Goal: Information Seeking & Learning: Check status

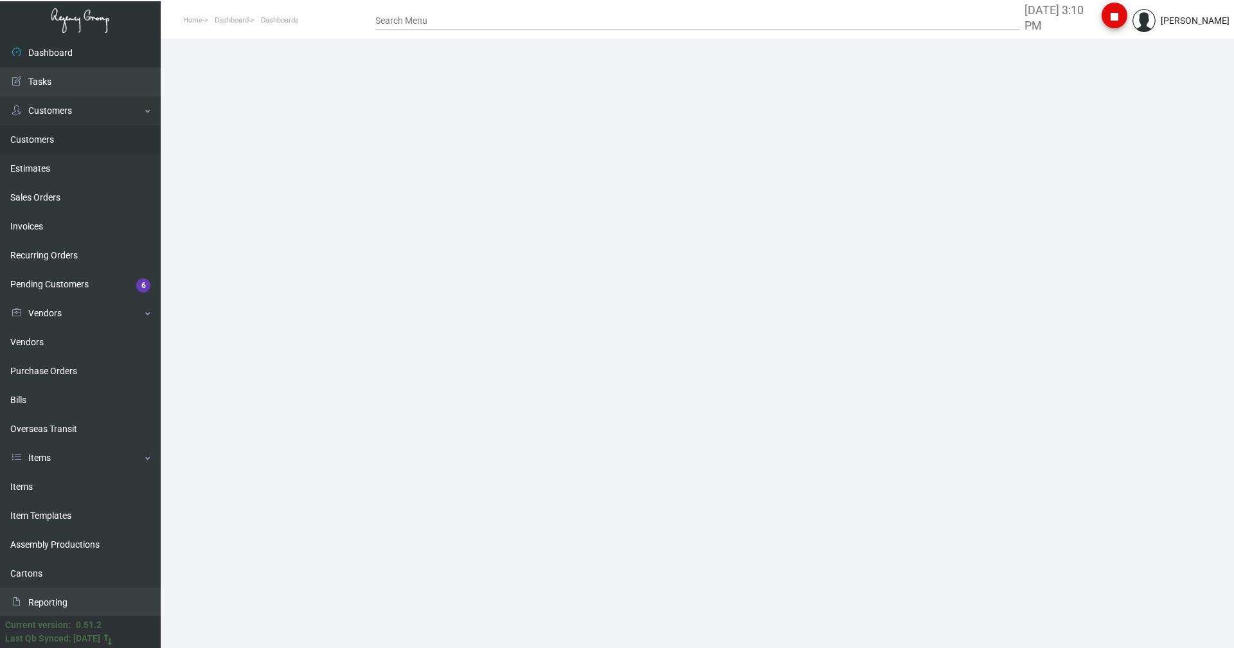
click at [31, 138] on link "Customers" at bounding box center [80, 139] width 161 height 29
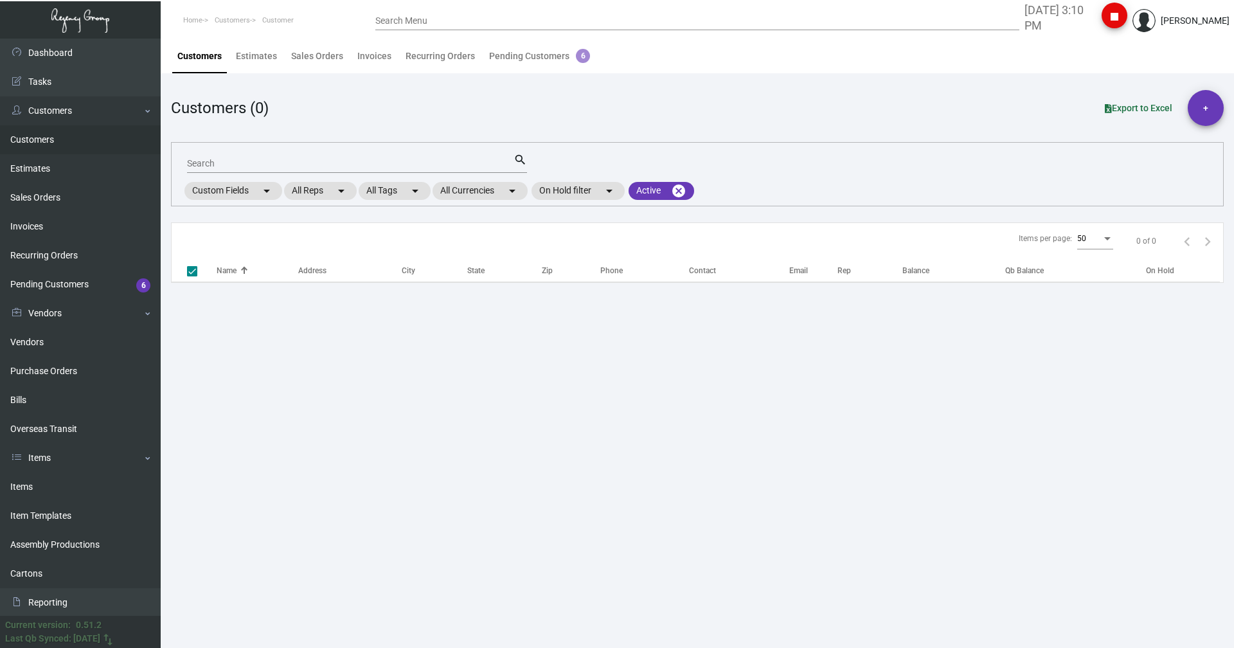
checkbox input "false"
click at [238, 167] on input "Search" at bounding box center [350, 164] width 326 height 10
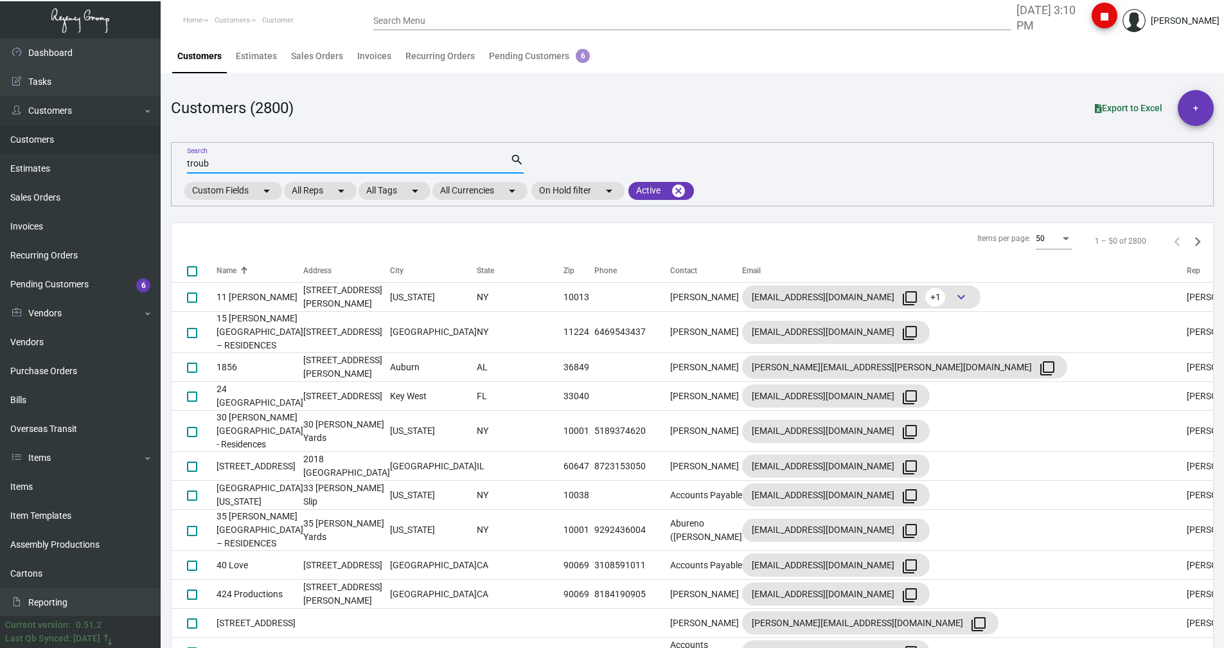
type input "troub"
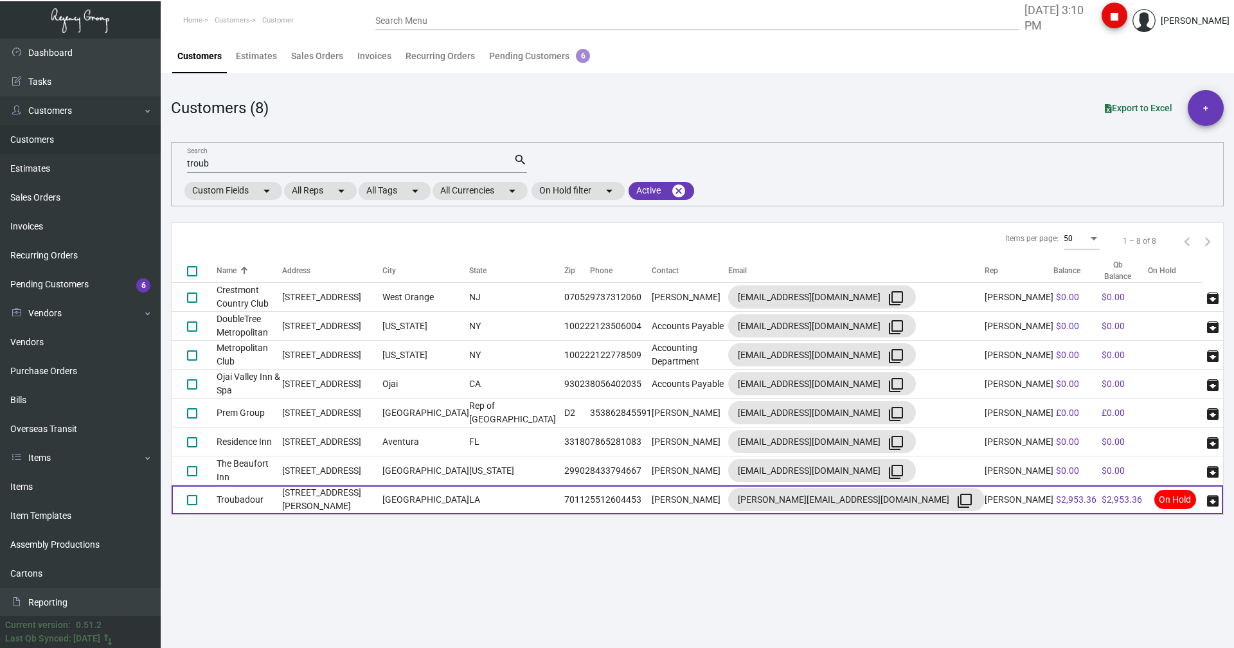
click at [221, 503] on td "Troubadour" at bounding box center [250, 499] width 66 height 29
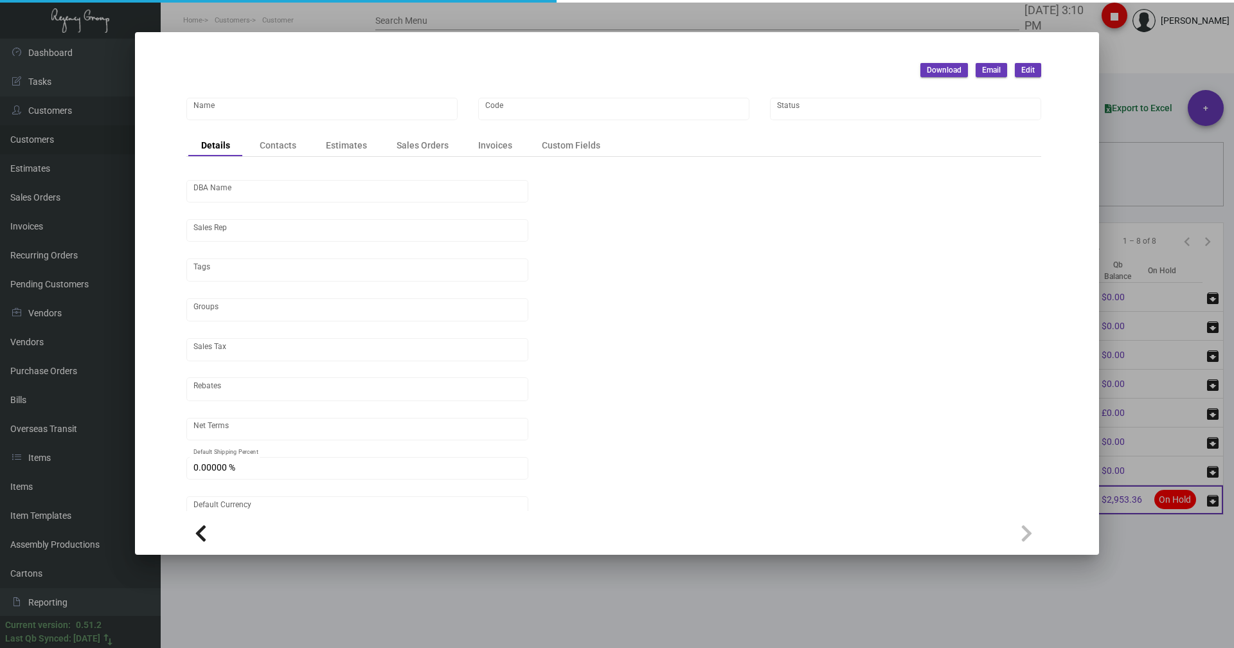
type input "Troubadour"
type input "452"
type input "[PERSON_NAME]"
type input "Out of State"
type input "Net 30"
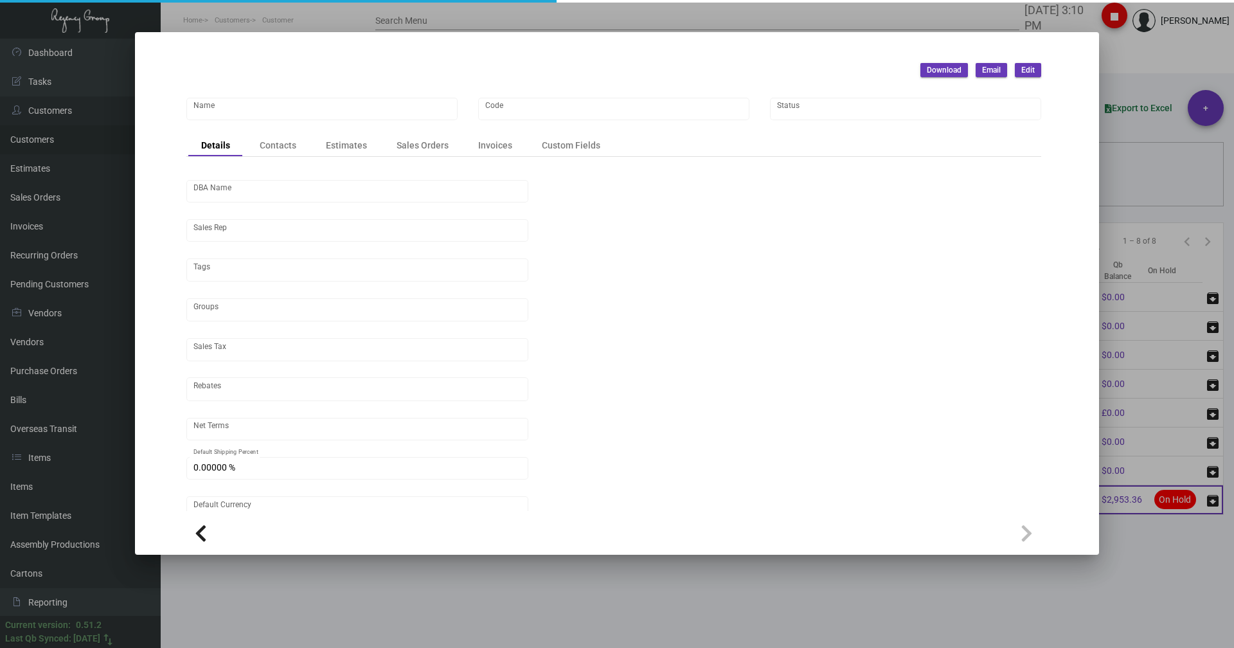
type input "United States Dollar $"
type input "$ 0.00"
checkbox input "true"
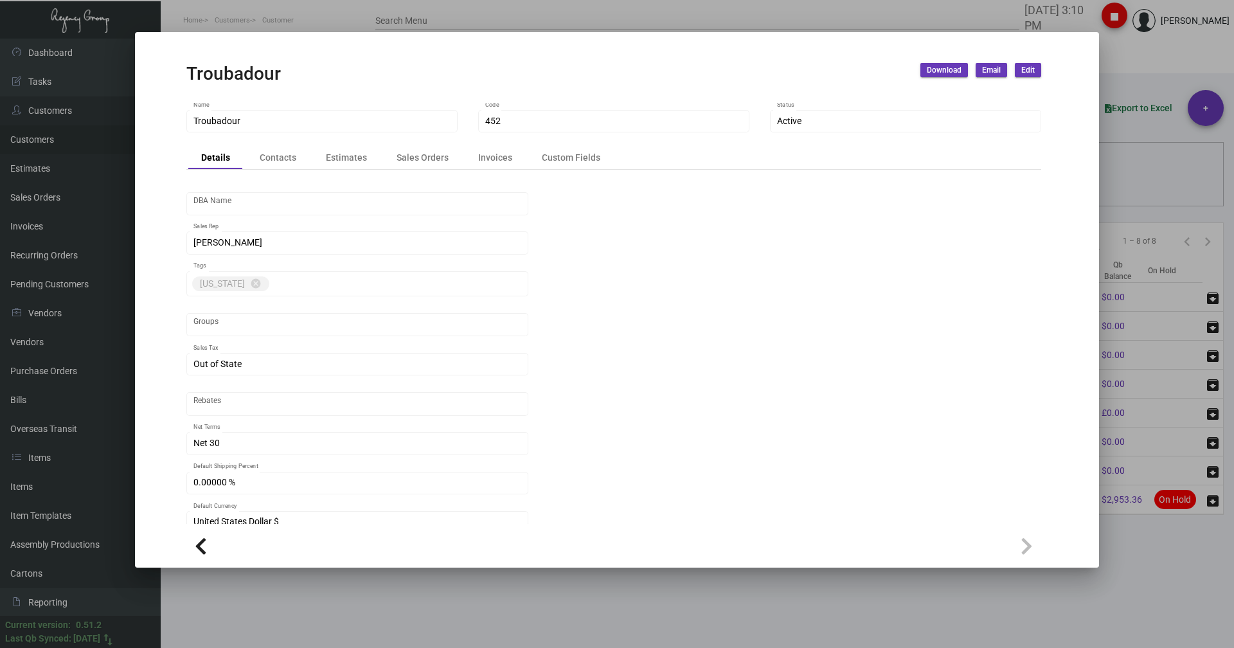
click at [349, 16] on div at bounding box center [617, 324] width 1234 height 648
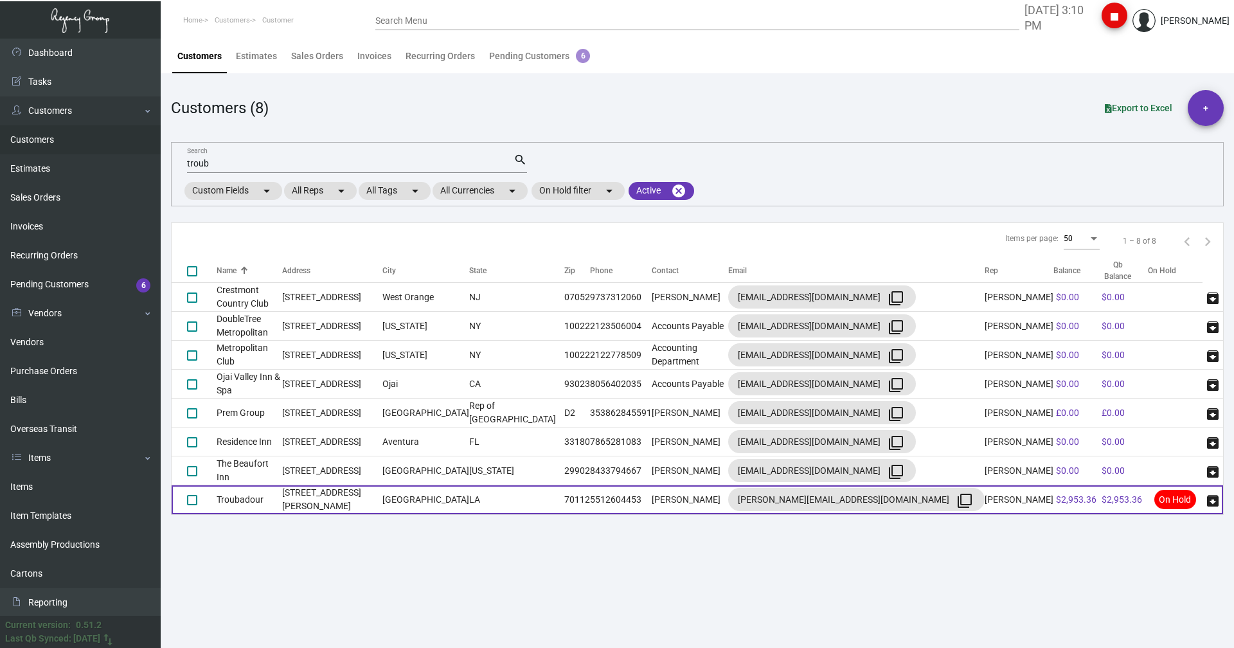
click at [218, 494] on td "Troubadour" at bounding box center [250, 499] width 66 height 29
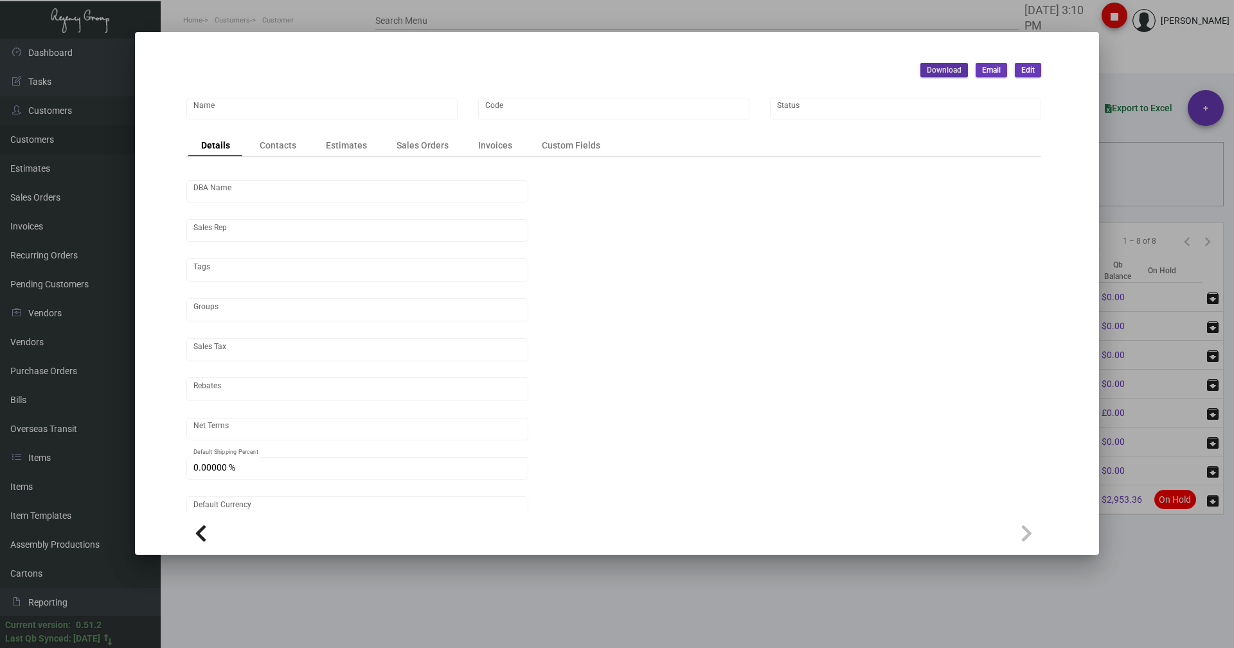
type input "Troubadour"
type input "452"
type input "[PERSON_NAME]"
type input "Out of State"
type input "Net 30"
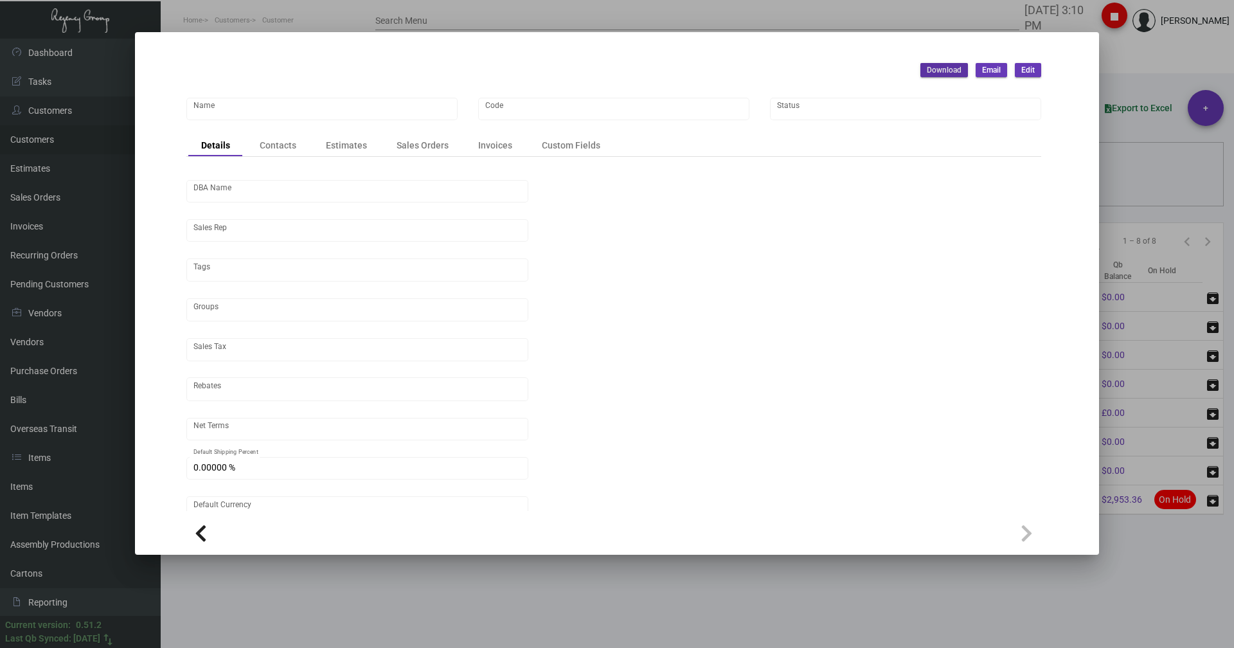
type input "United States Dollar $"
type input "$ 0.00"
checkbox input "true"
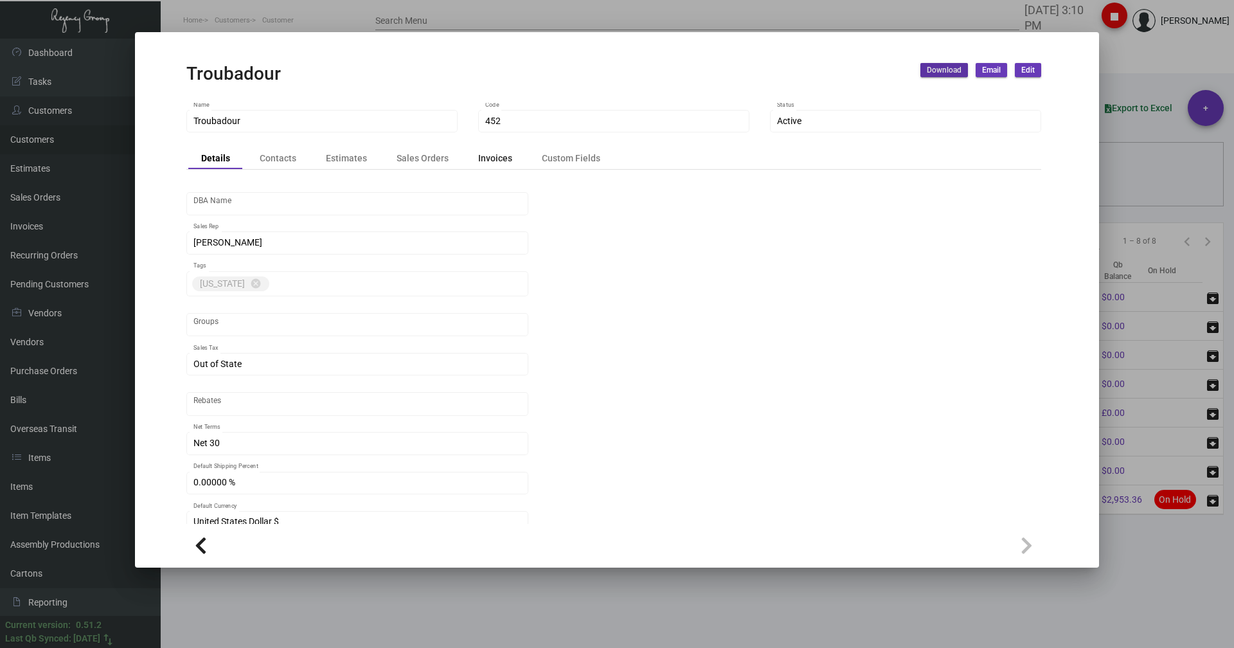
click at [492, 156] on div "Invoices" at bounding box center [495, 157] width 34 height 13
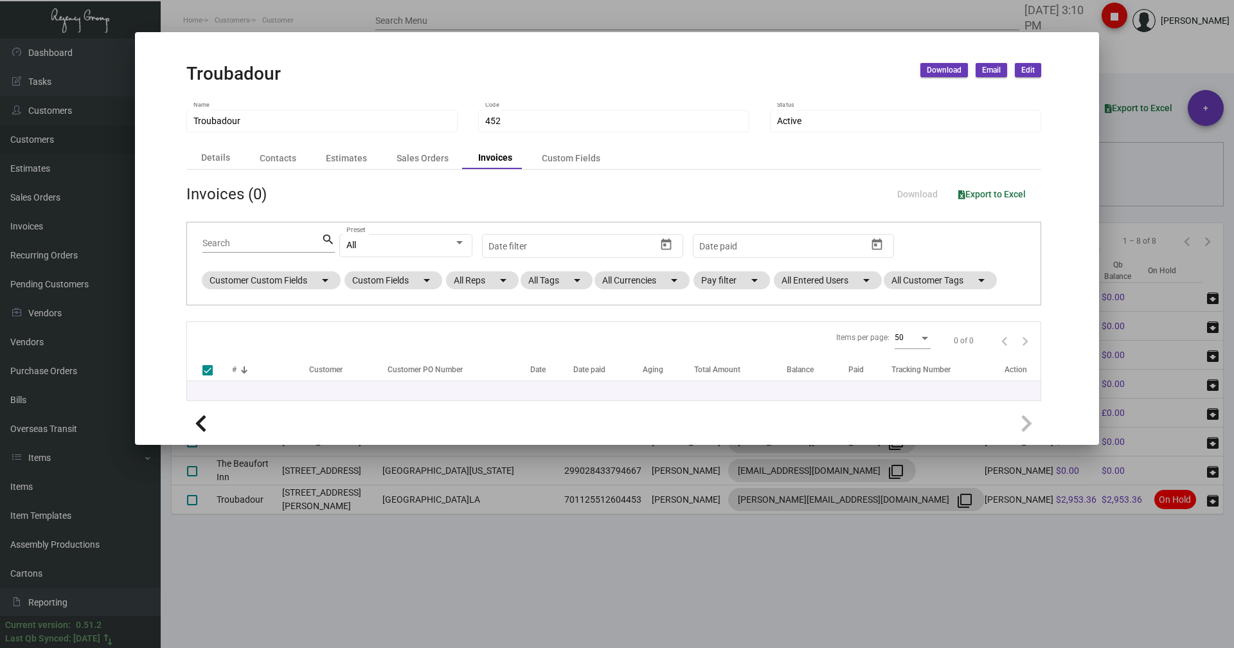
checkbox input "false"
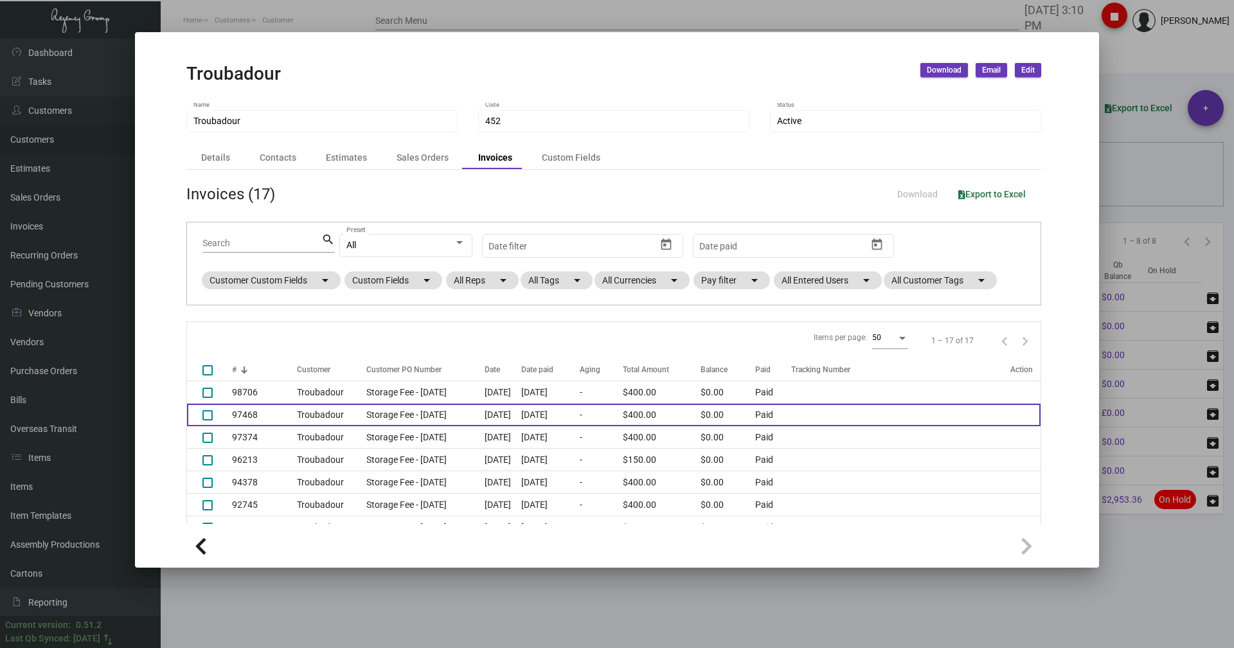
scroll to position [61, 0]
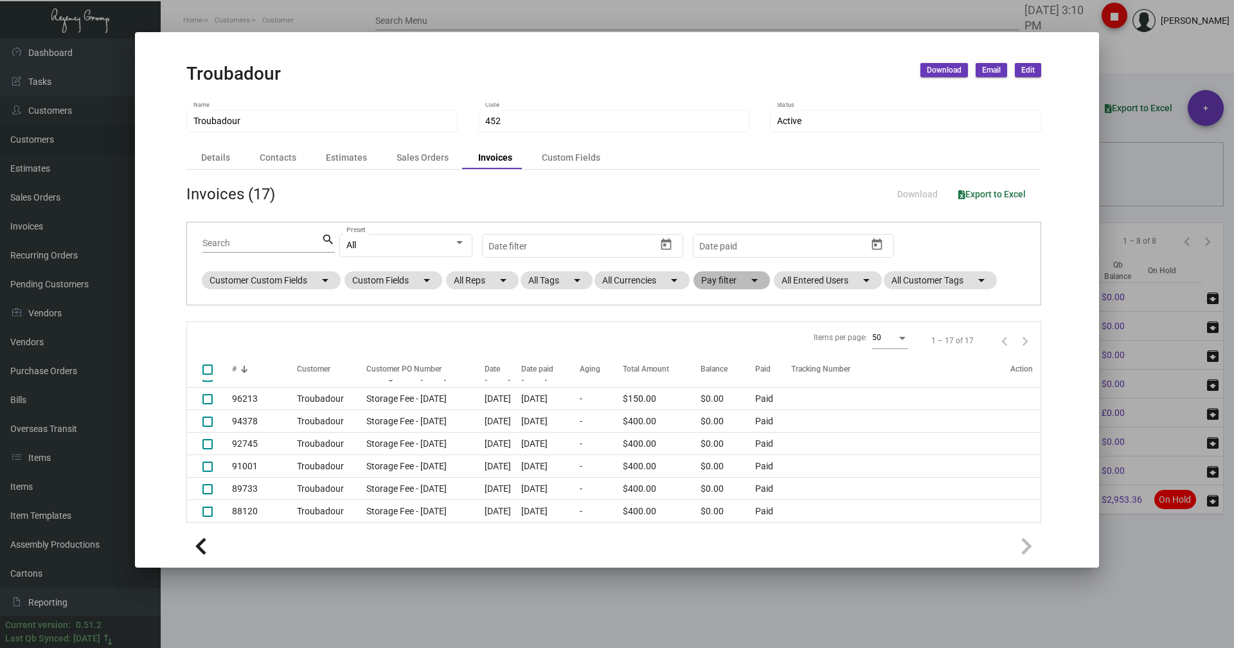
click at [716, 280] on mat-chip "Pay filter arrow_drop_down" at bounding box center [731, 280] width 76 height 18
click at [716, 351] on label "Open" at bounding box center [725, 357] width 37 height 15
click at [712, 363] on input "Open" at bounding box center [711, 363] width 1 height 1
checkbox input "true"
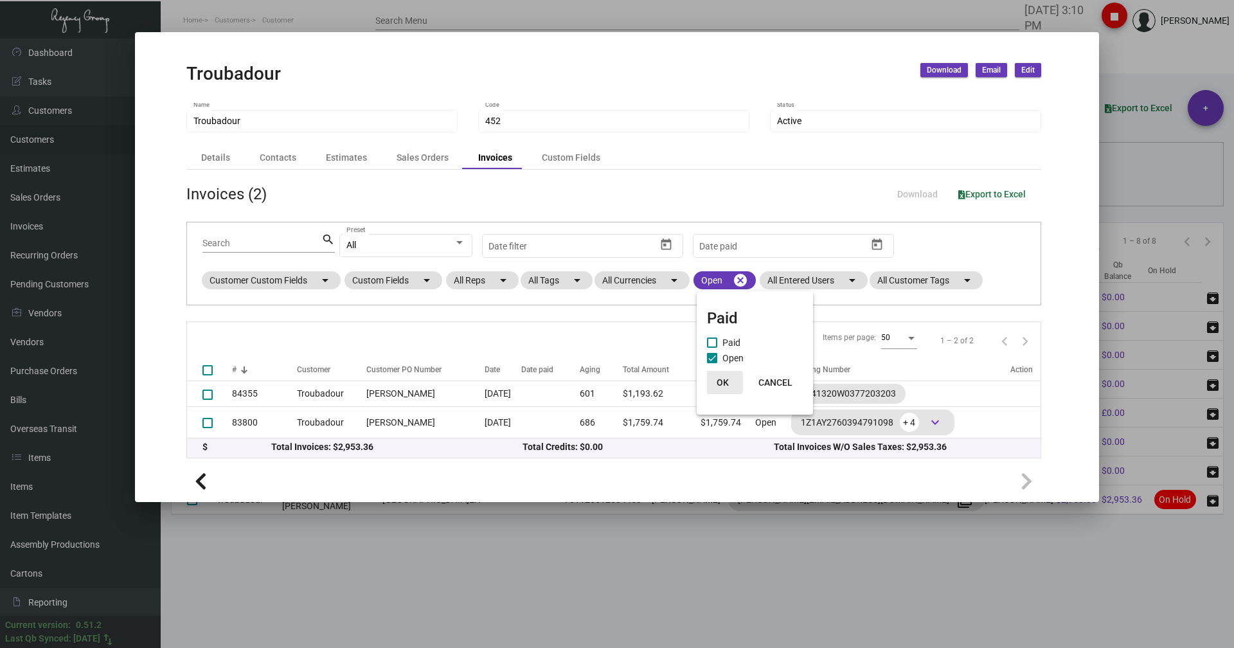
click at [717, 384] on span "OK" at bounding box center [722, 382] width 12 height 10
